Goal: Manage account settings

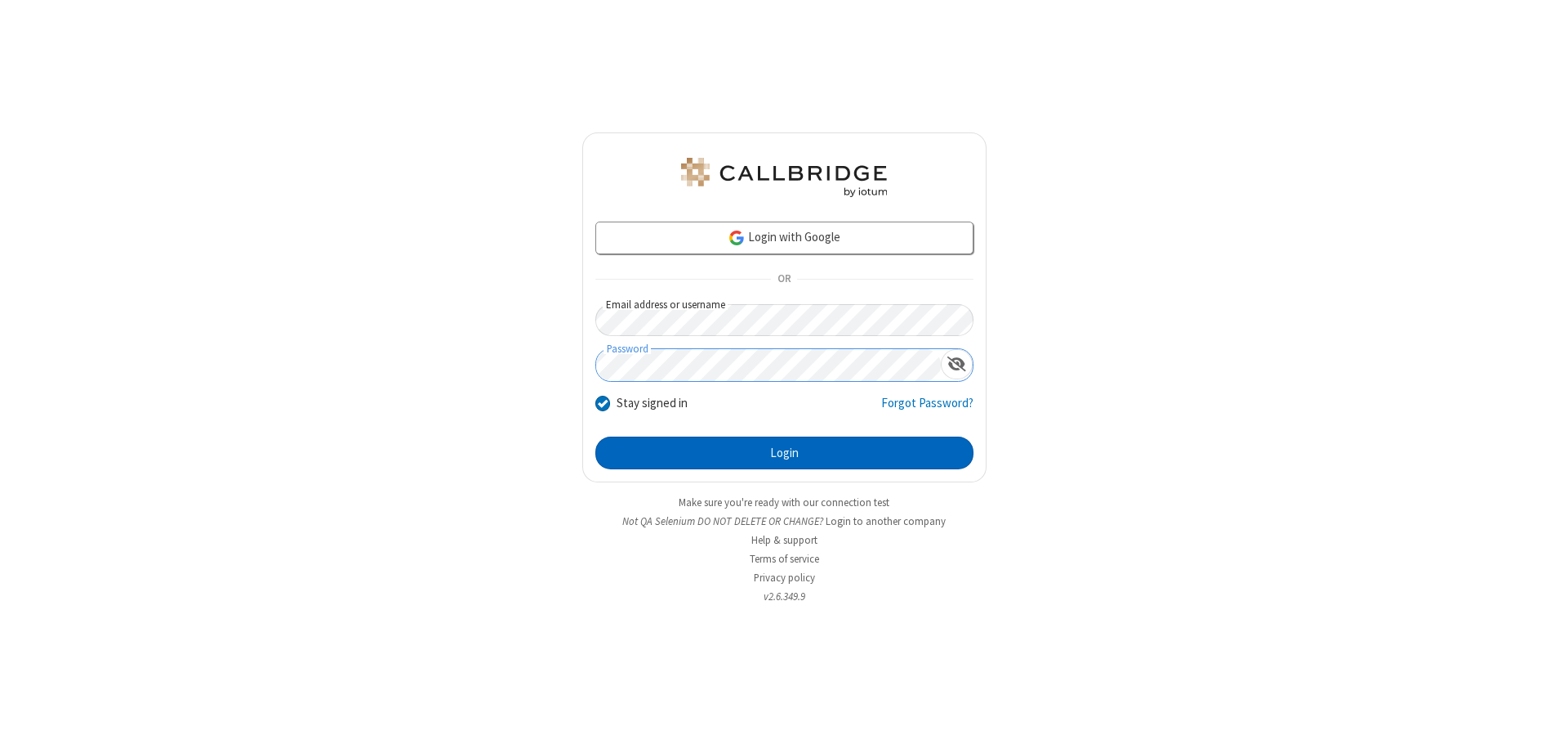
click at [784, 453] on button "Login" at bounding box center [784, 453] width 378 height 32
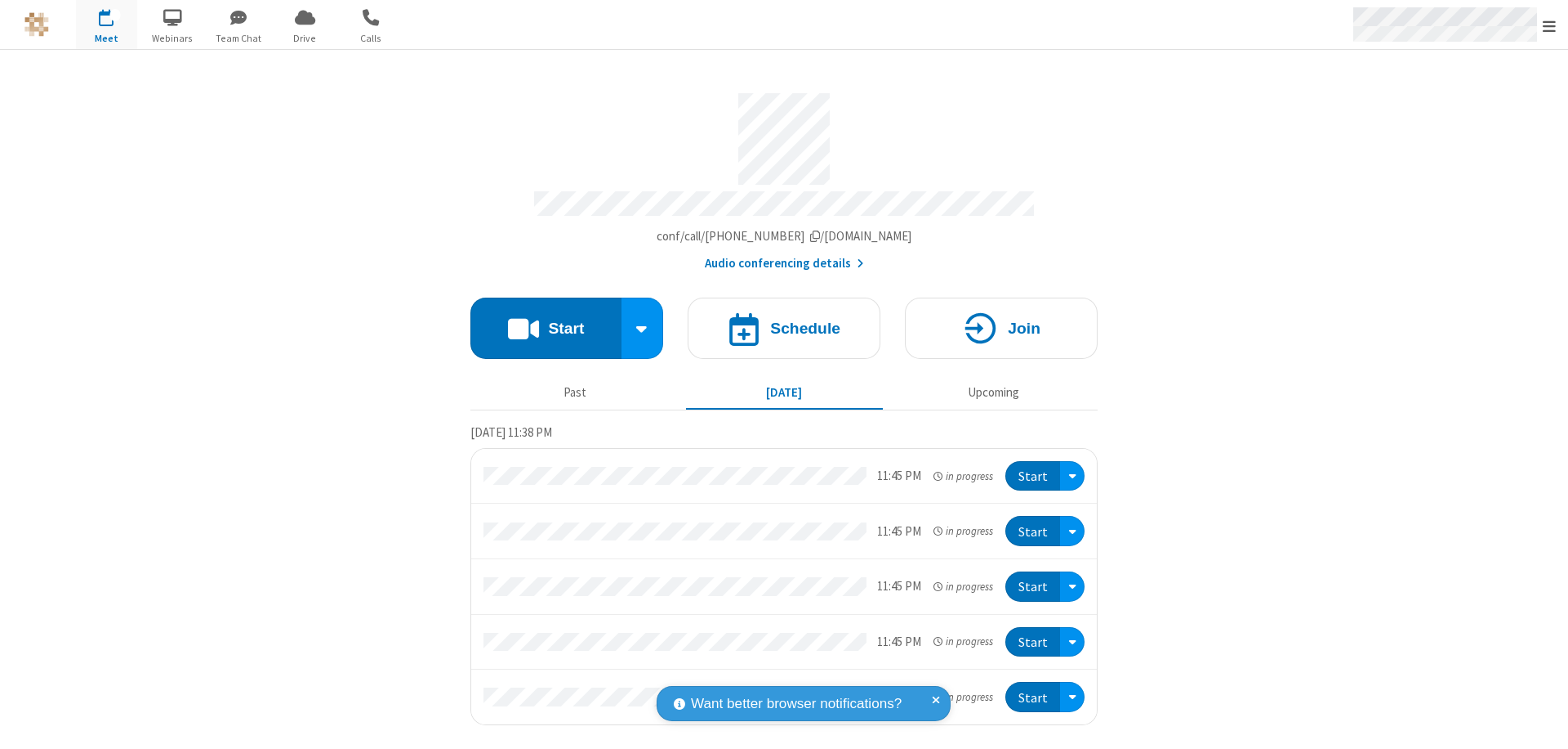
click at [1549, 25] on span "Open menu" at bounding box center [1549, 26] width 13 height 16
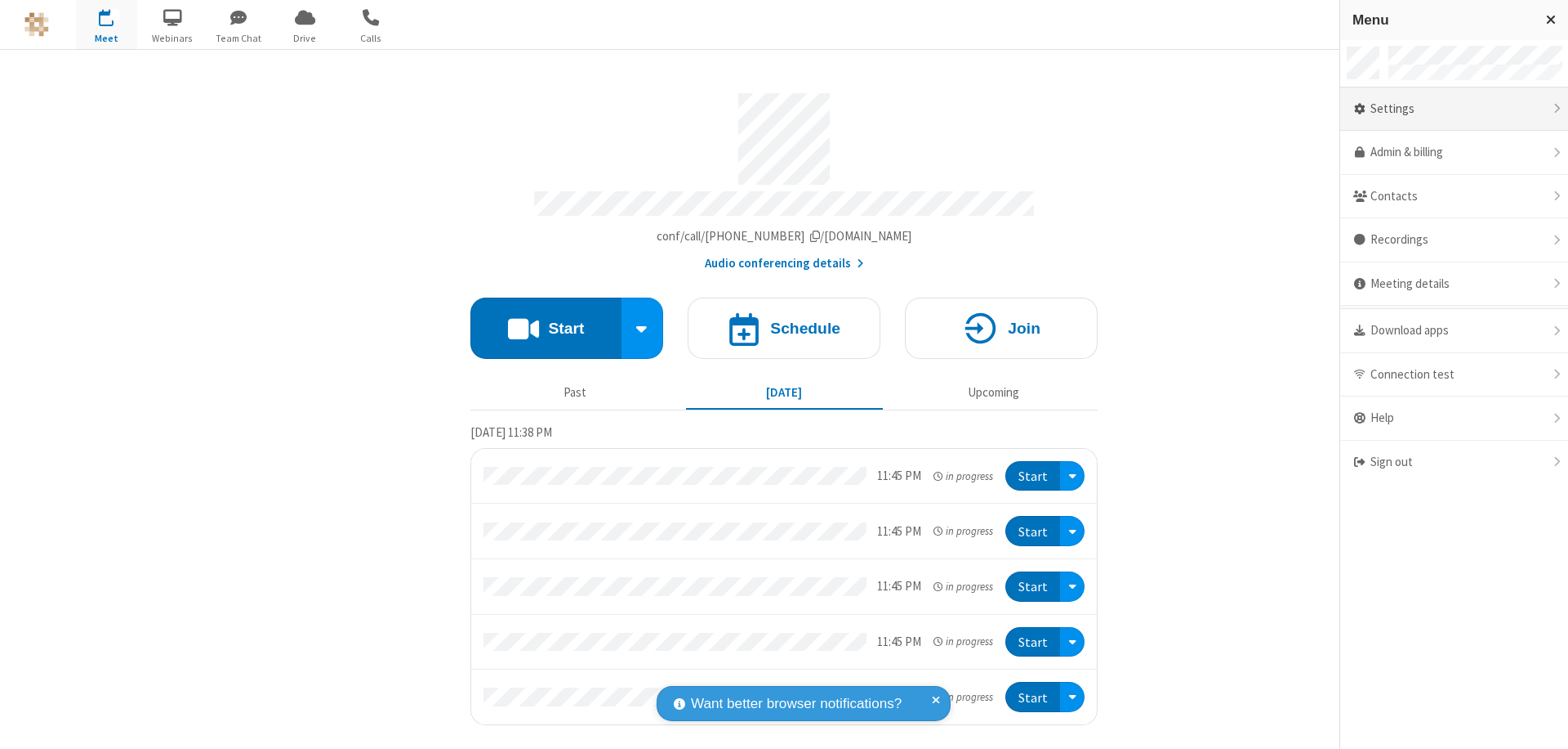
click at [1454, 109] on div "Settings" at bounding box center [1454, 109] width 228 height 44
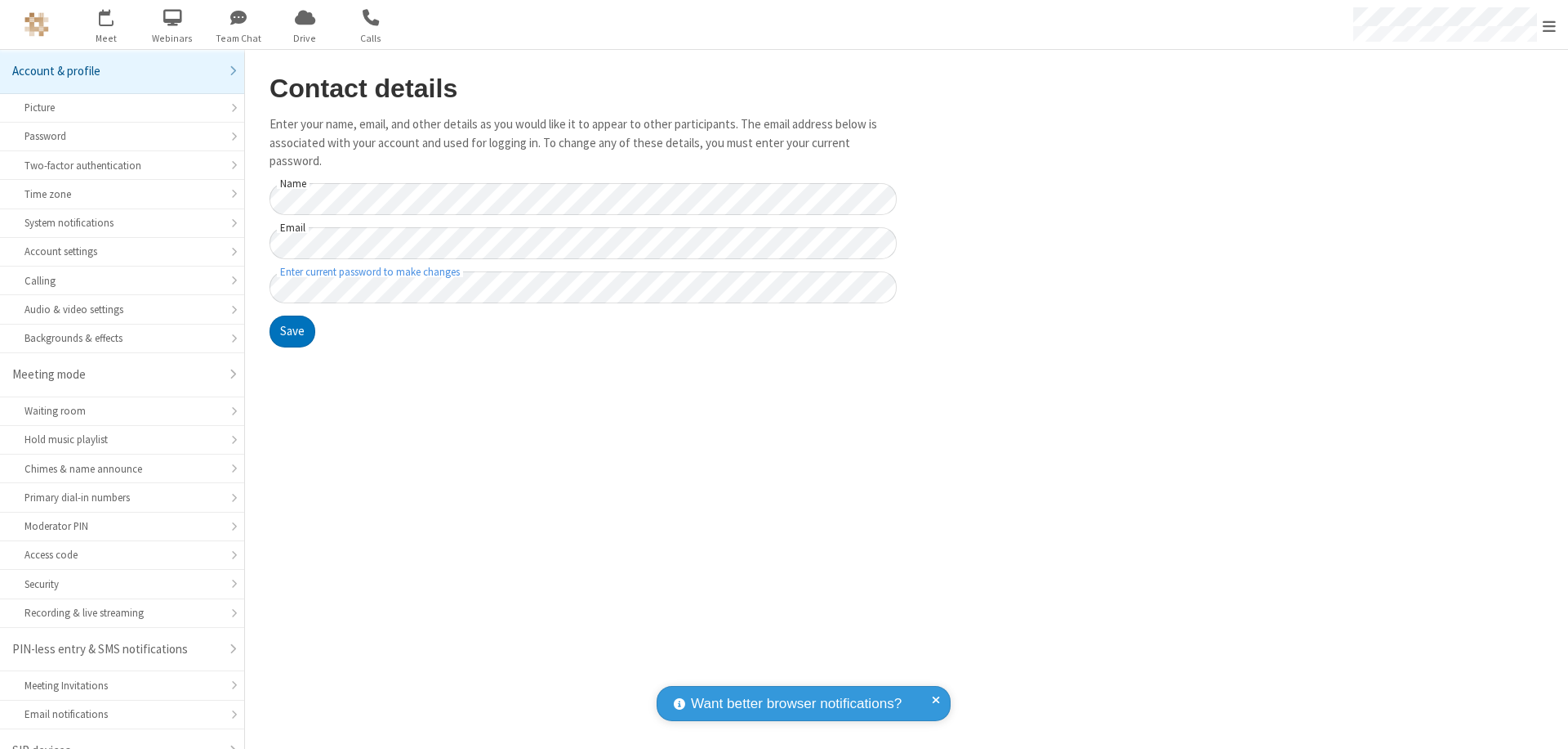
scroll to position [23, 0]
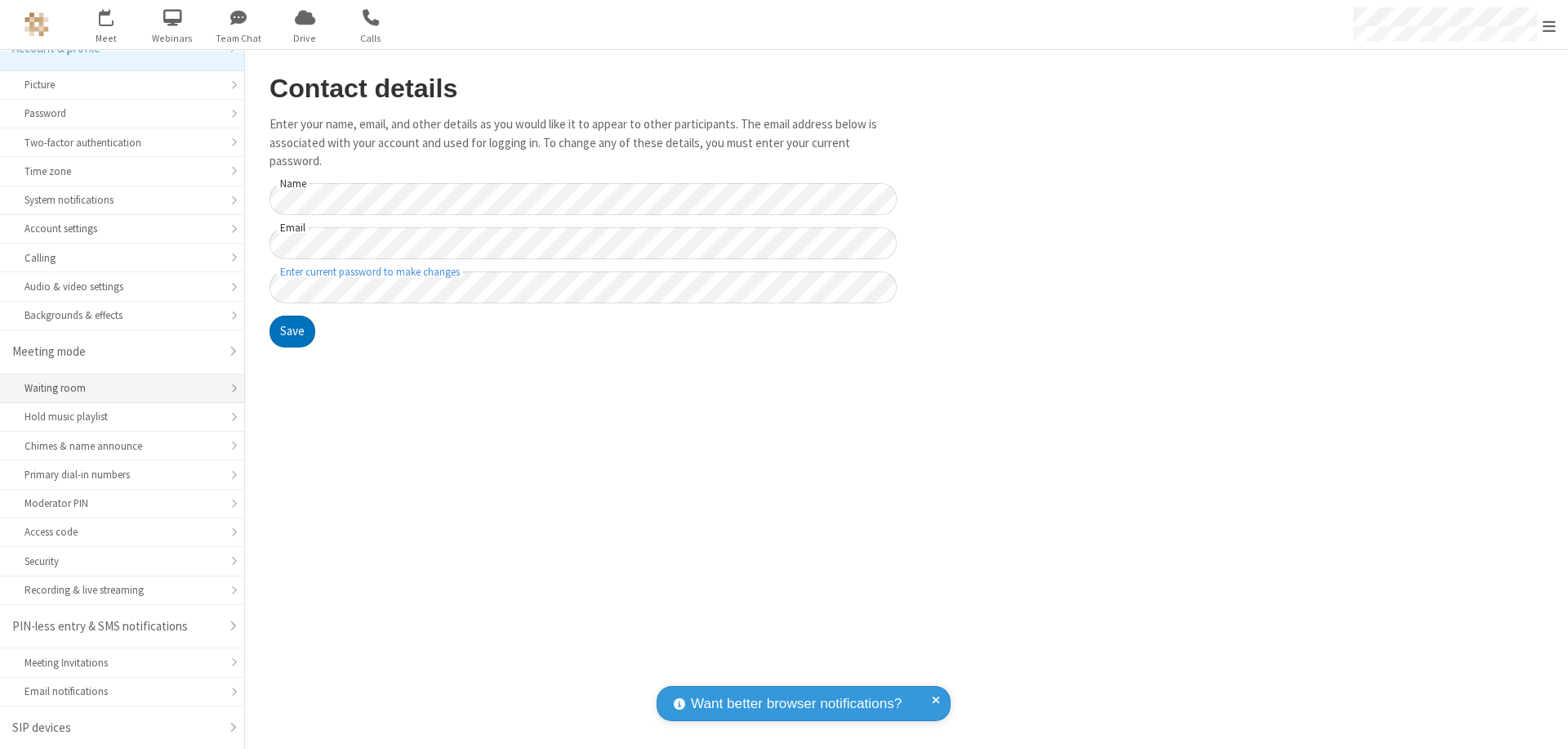
click at [116, 388] on div "Waiting room" at bounding box center [122, 388] width 195 height 15
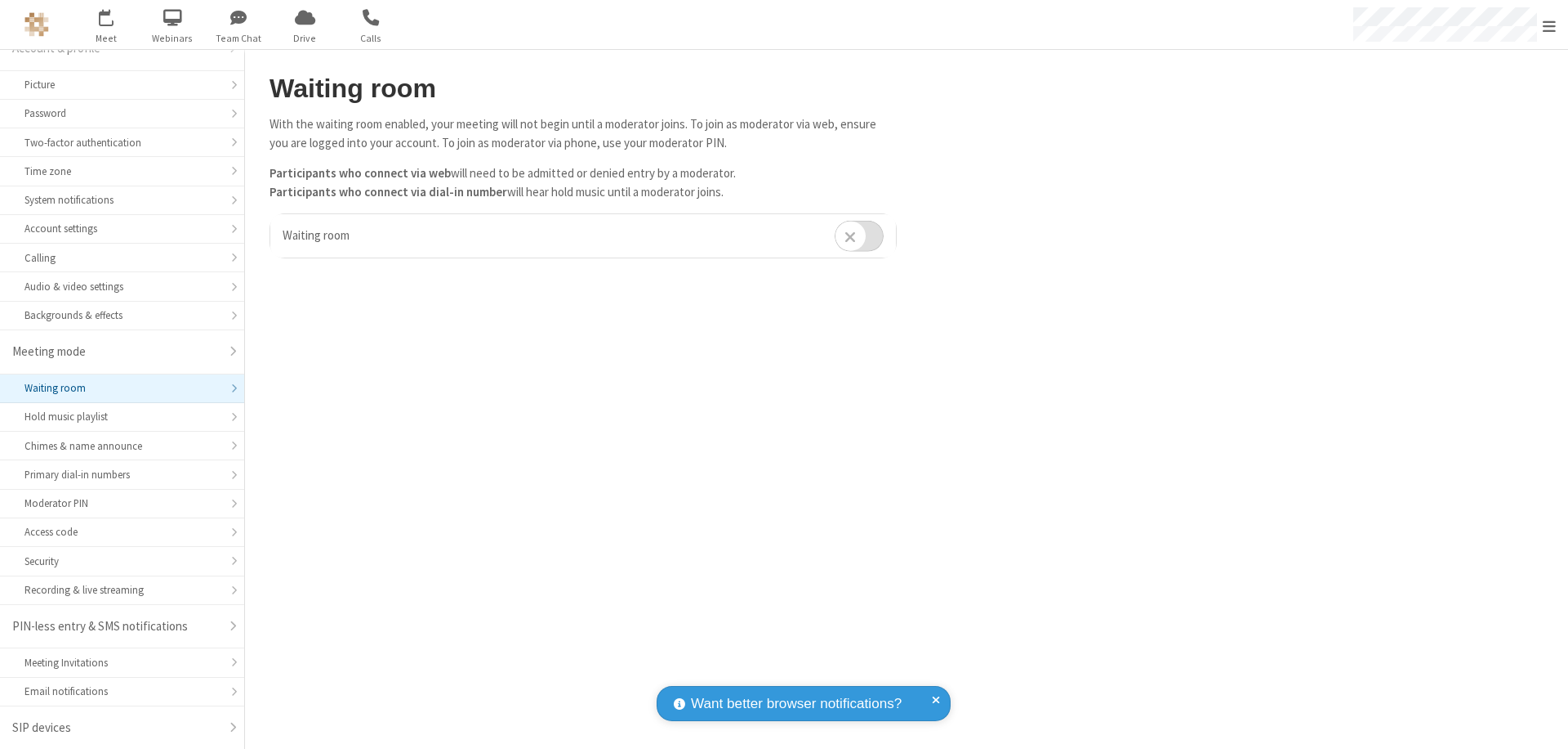
click at [860, 235] on input "checkbox" at bounding box center [859, 236] width 49 height 32
checkbox input "true"
click at [1549, 24] on span "Open menu" at bounding box center [1549, 26] width 13 height 16
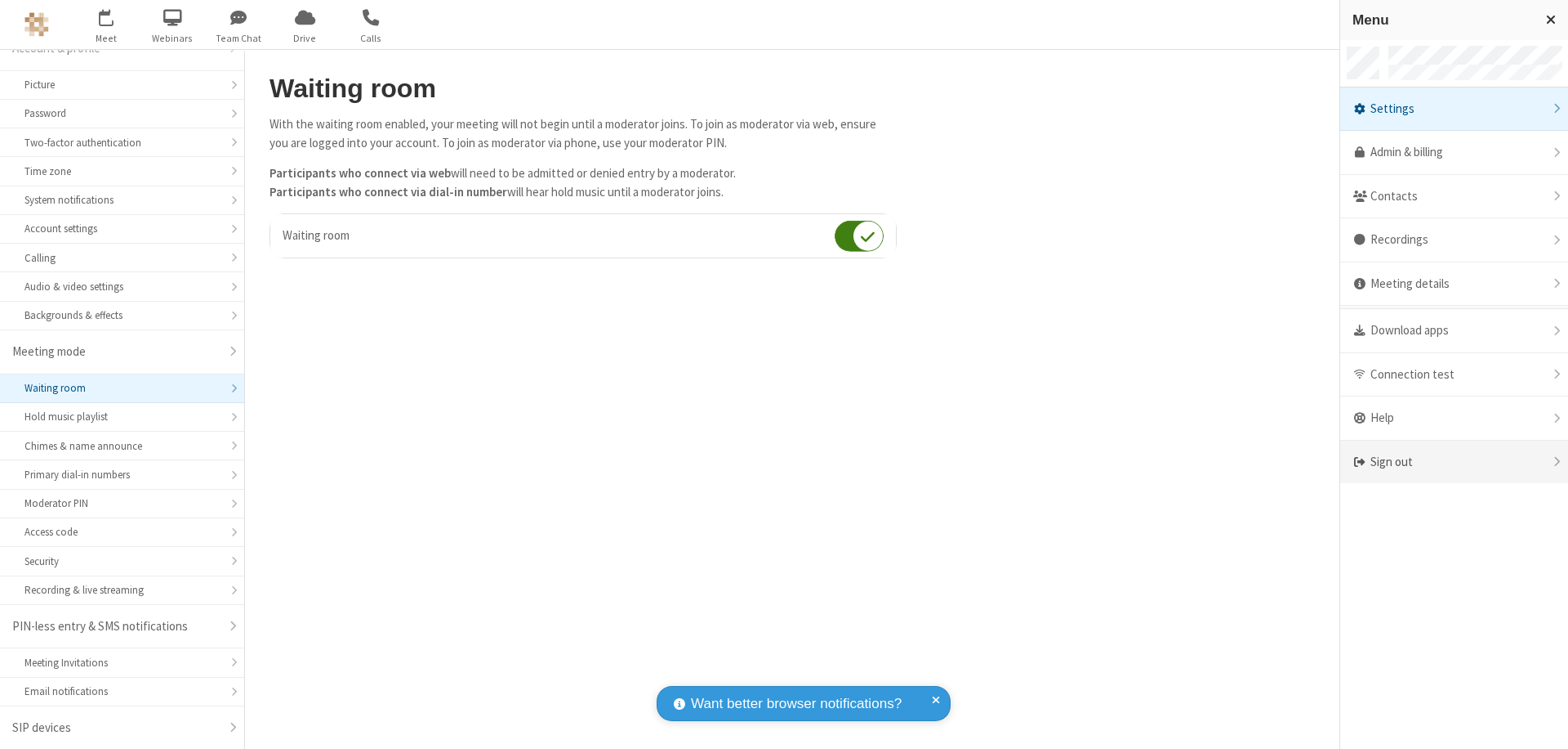
click at [1454, 462] on div "Sign out" at bounding box center [1454, 462] width 228 height 43
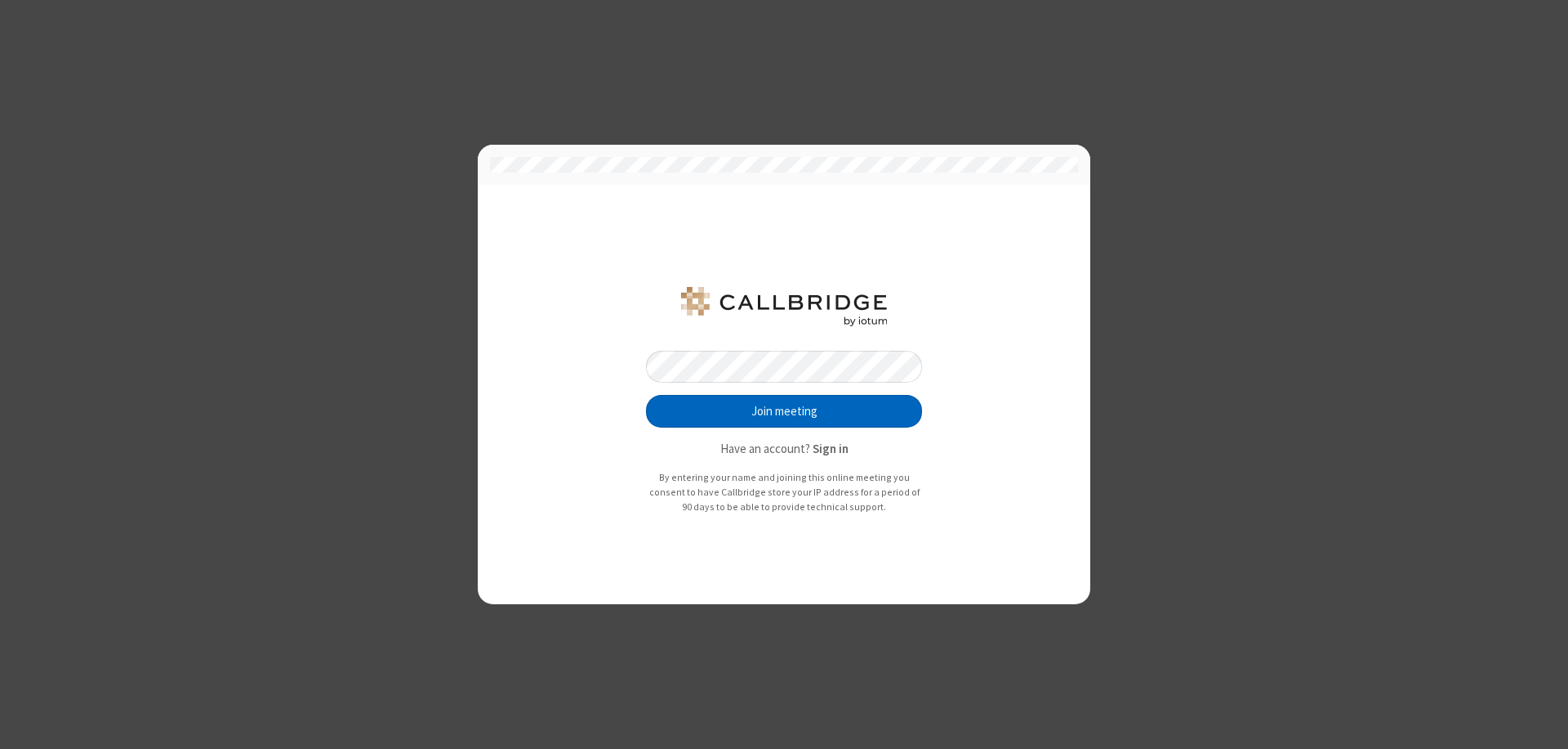
click at [784, 411] on button "Join meeting" at bounding box center [784, 411] width 276 height 32
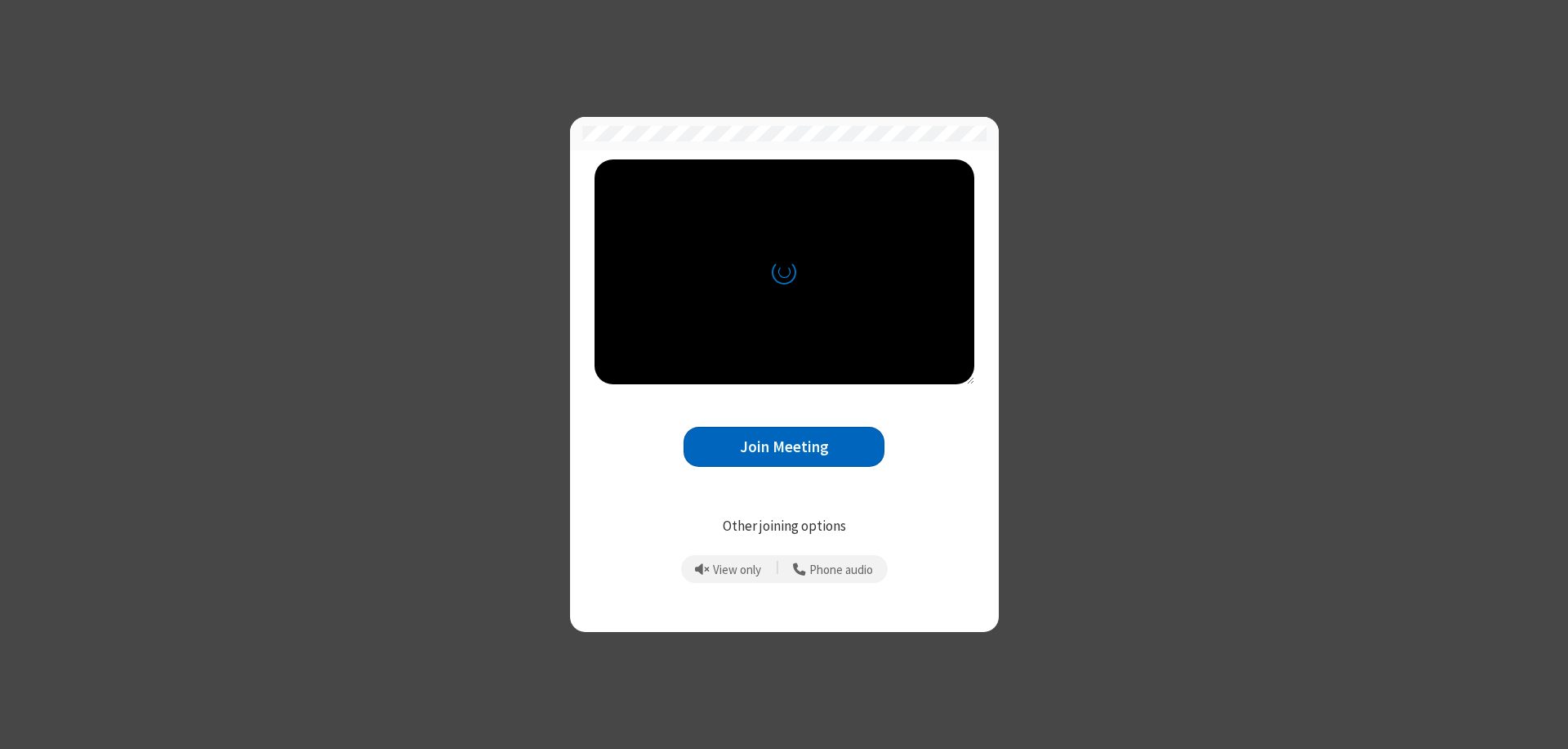
click at [784, 446] on button "Join Meeting" at bounding box center [784, 447] width 201 height 40
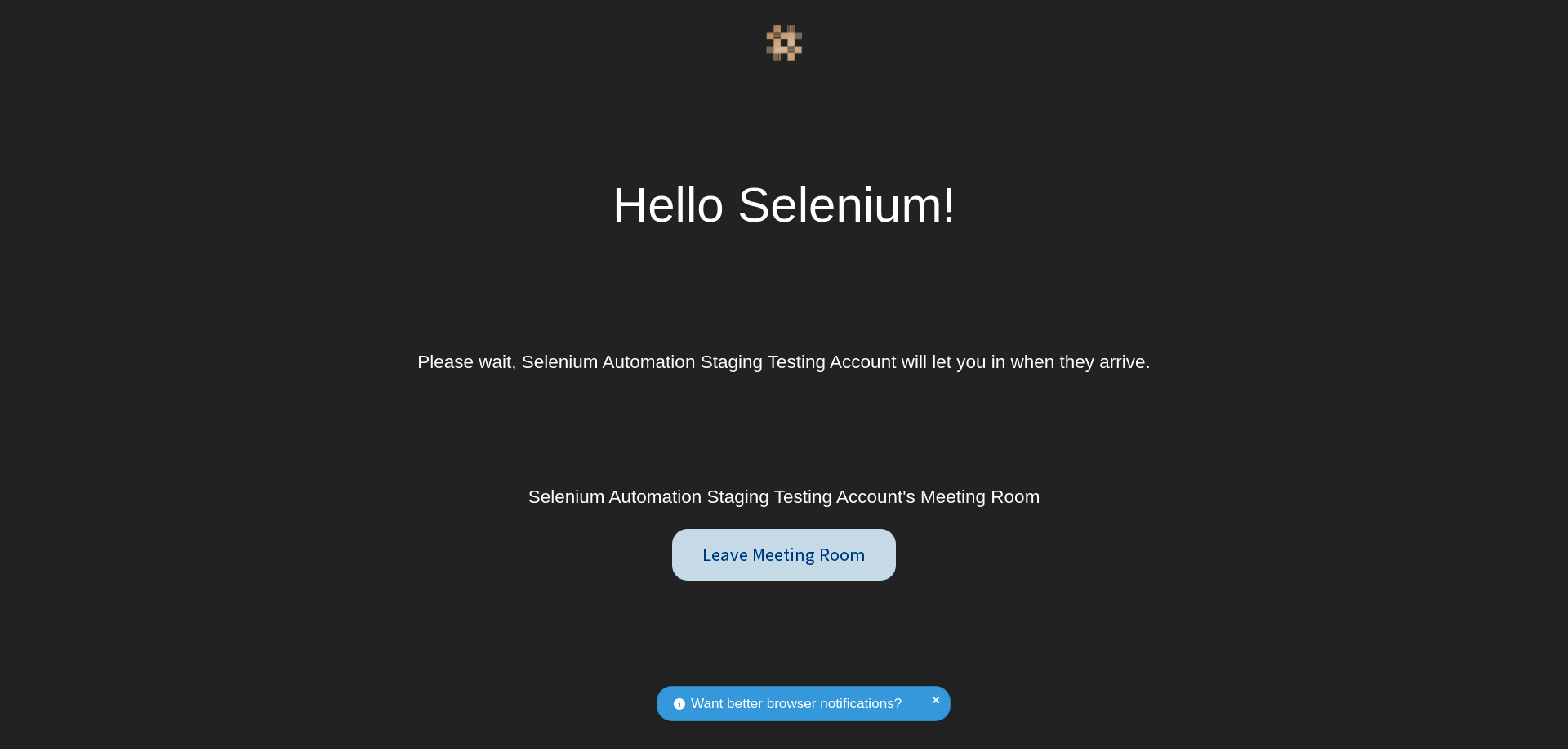
click at [784, 554] on button "Leave Meeting Room" at bounding box center [784, 555] width 223 height 52
